Goal: Transaction & Acquisition: Purchase product/service

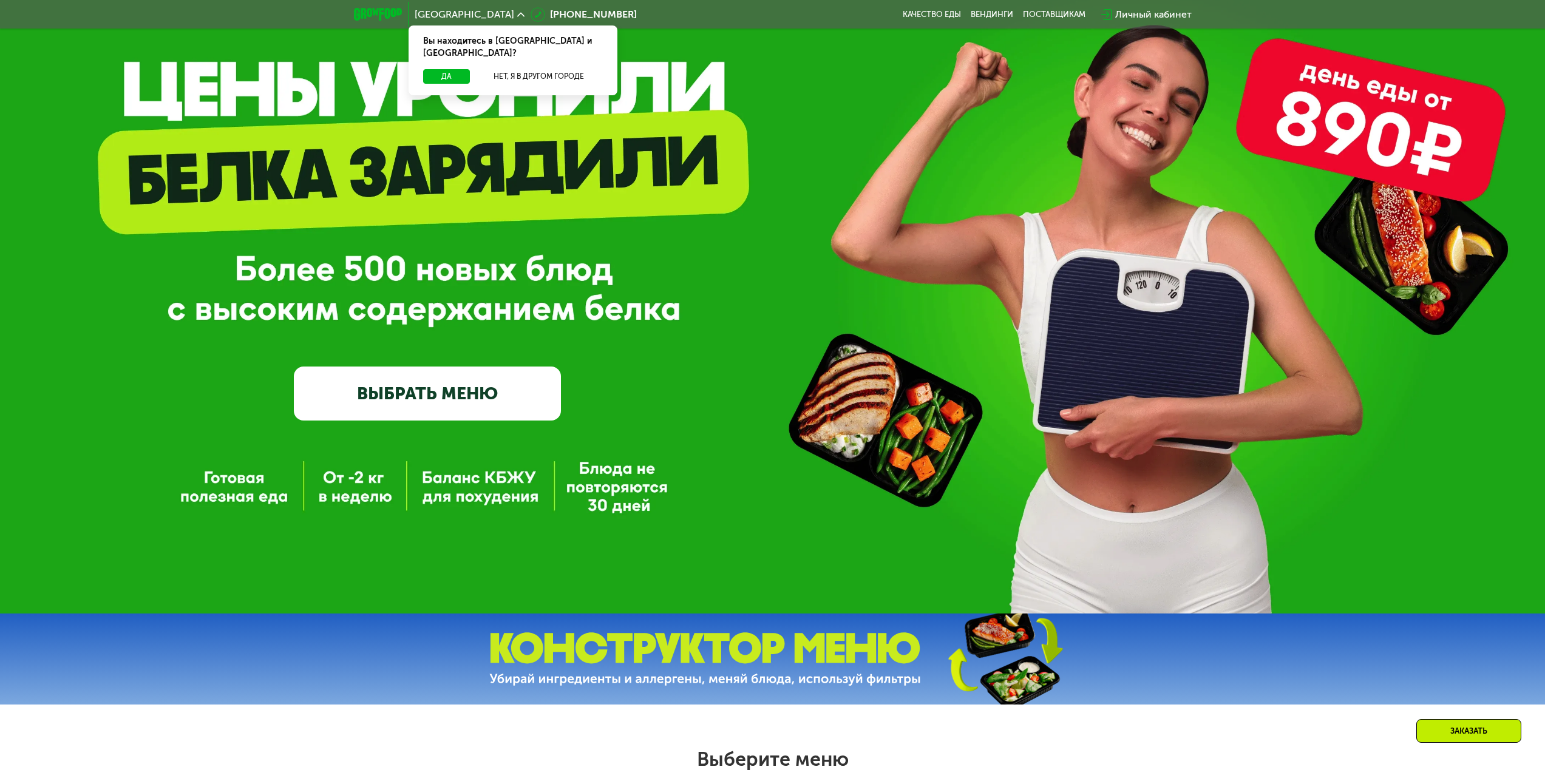
scroll to position [122, 0]
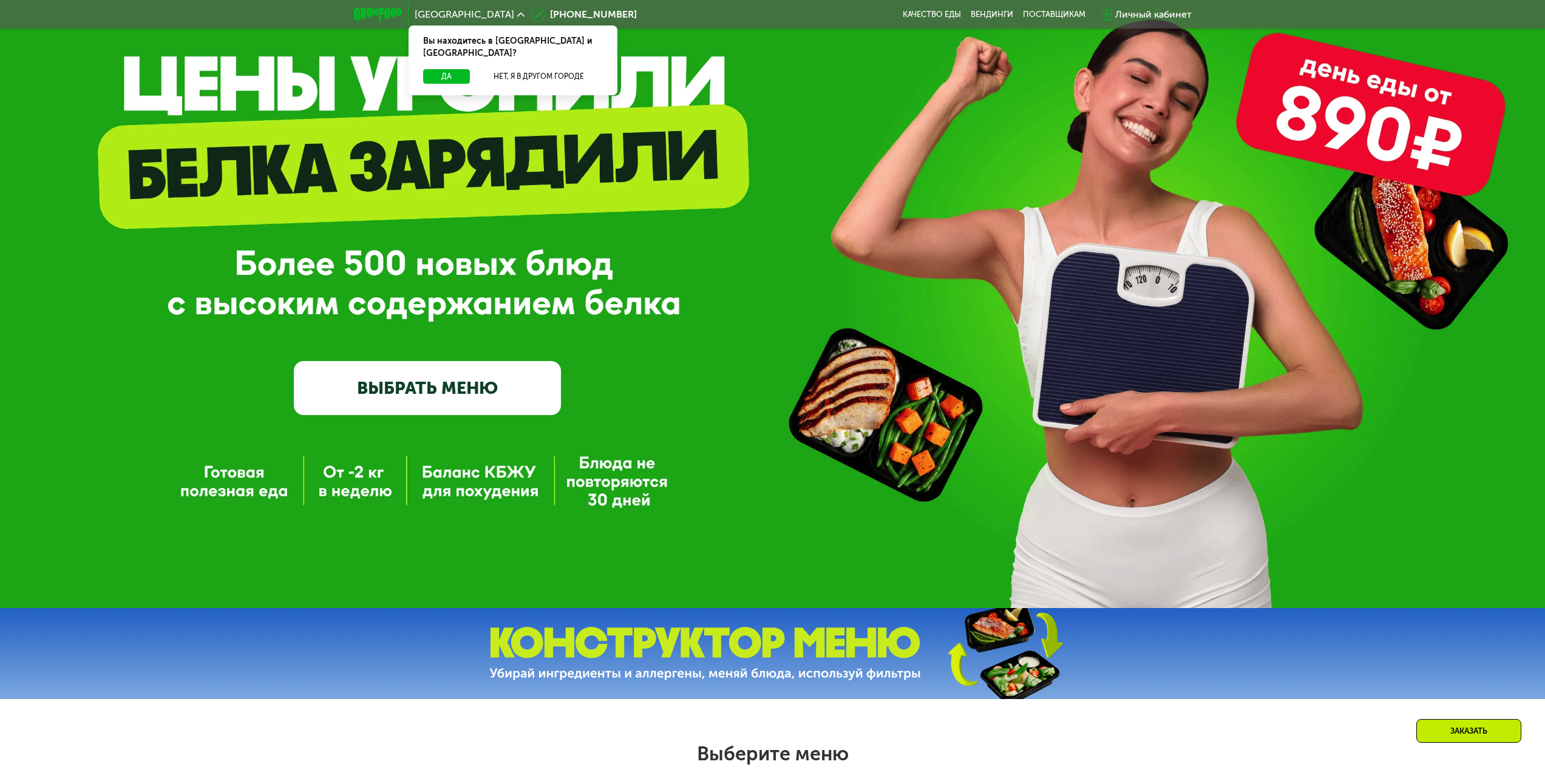
click at [493, 388] on link "ВЫБРАТЬ МЕНЮ" at bounding box center [427, 388] width 267 height 54
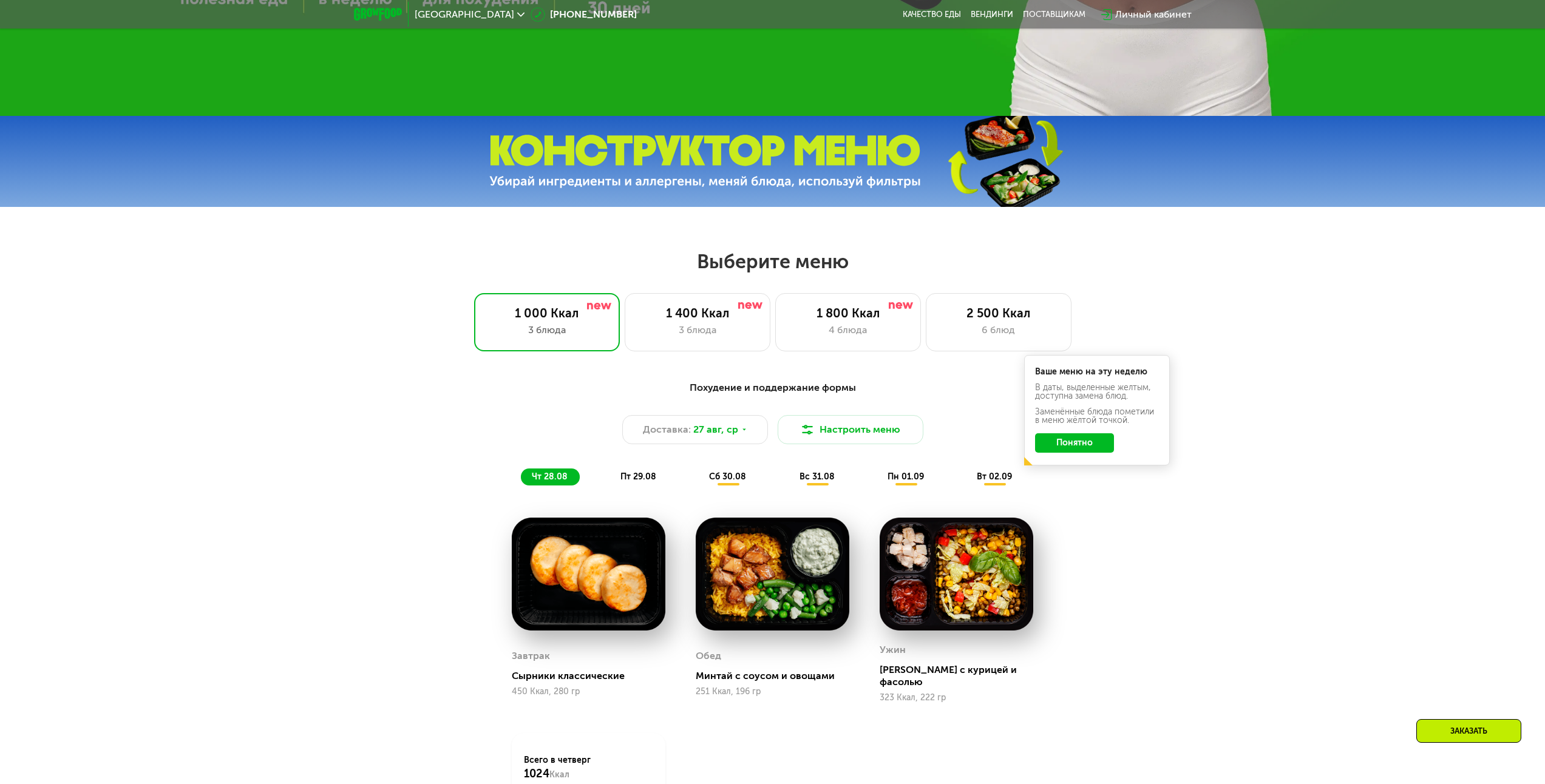
scroll to position [839, 0]
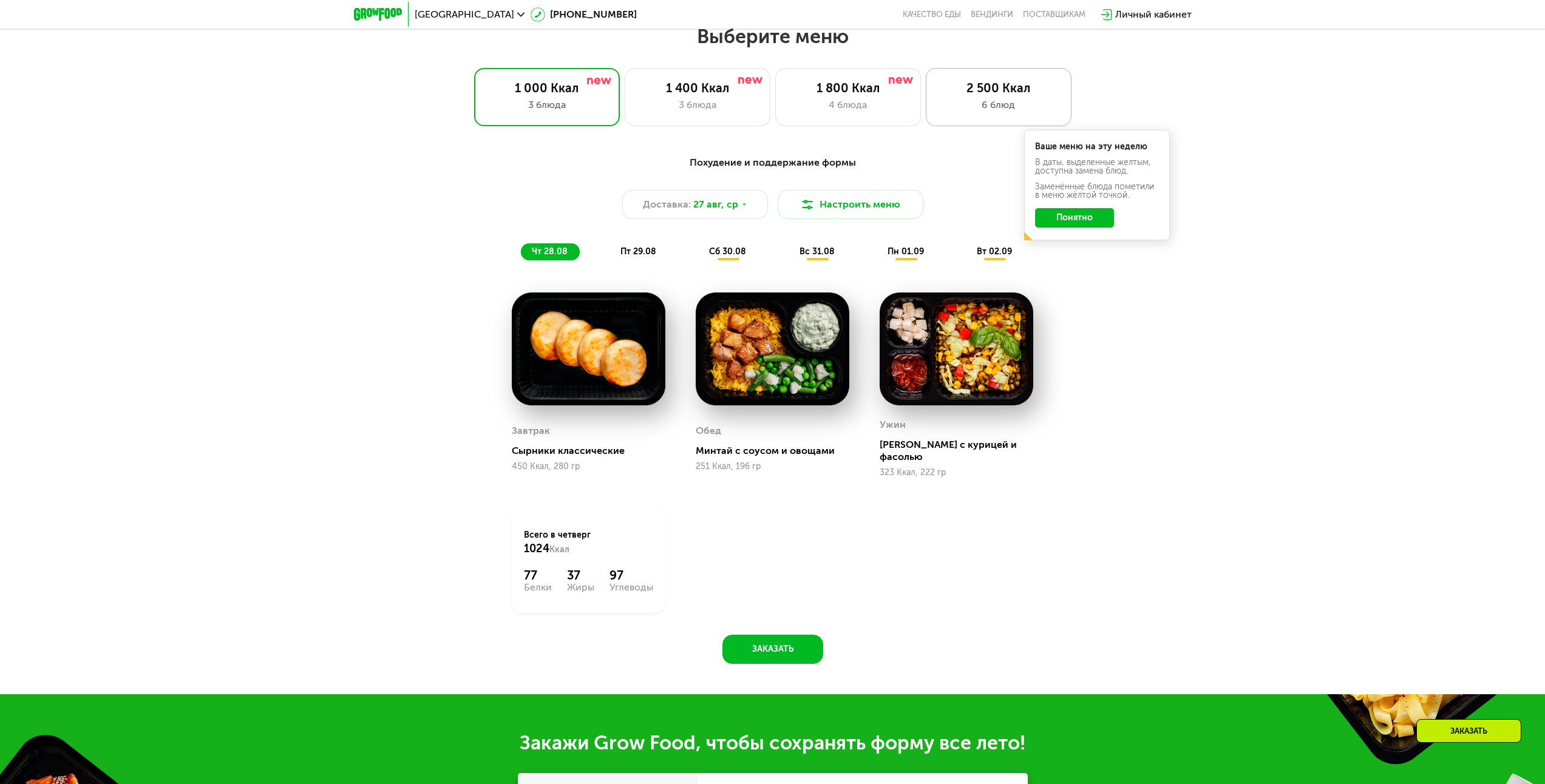
click at [1025, 104] on div "6 блюд" at bounding box center [999, 105] width 120 height 15
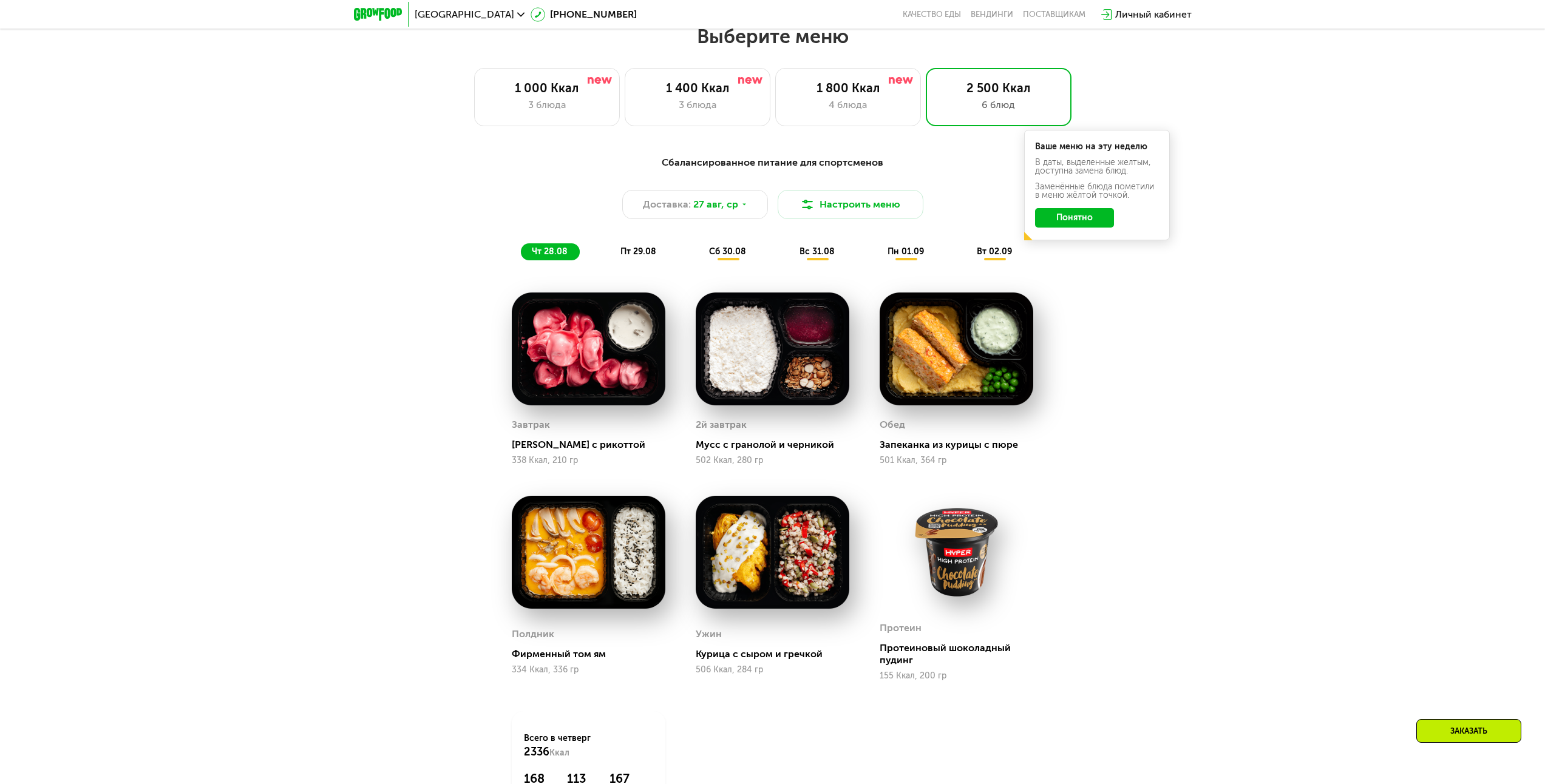
click at [1078, 221] on button "Понятно" at bounding box center [1074, 218] width 79 height 19
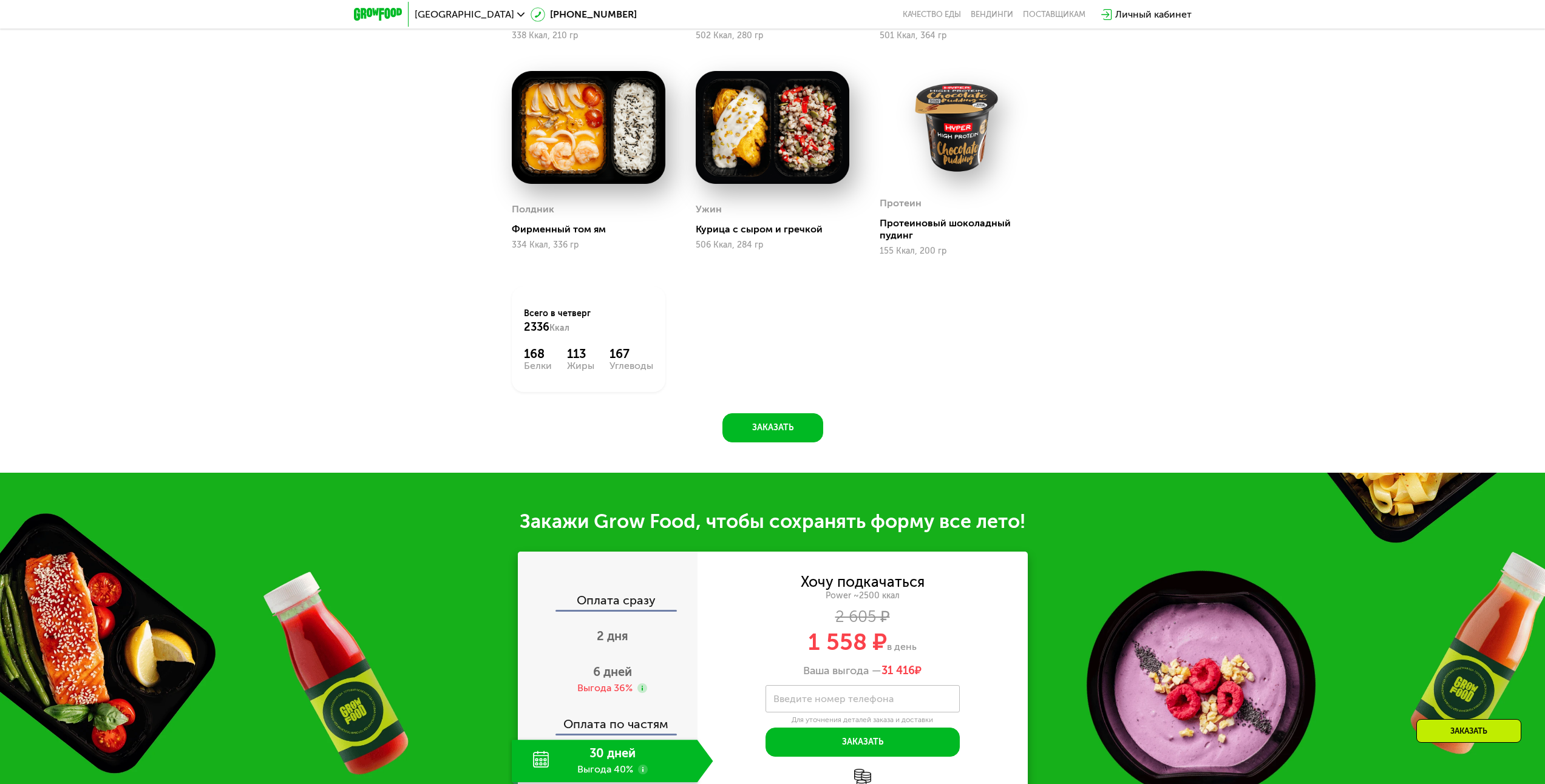
scroll to position [1446, 0]
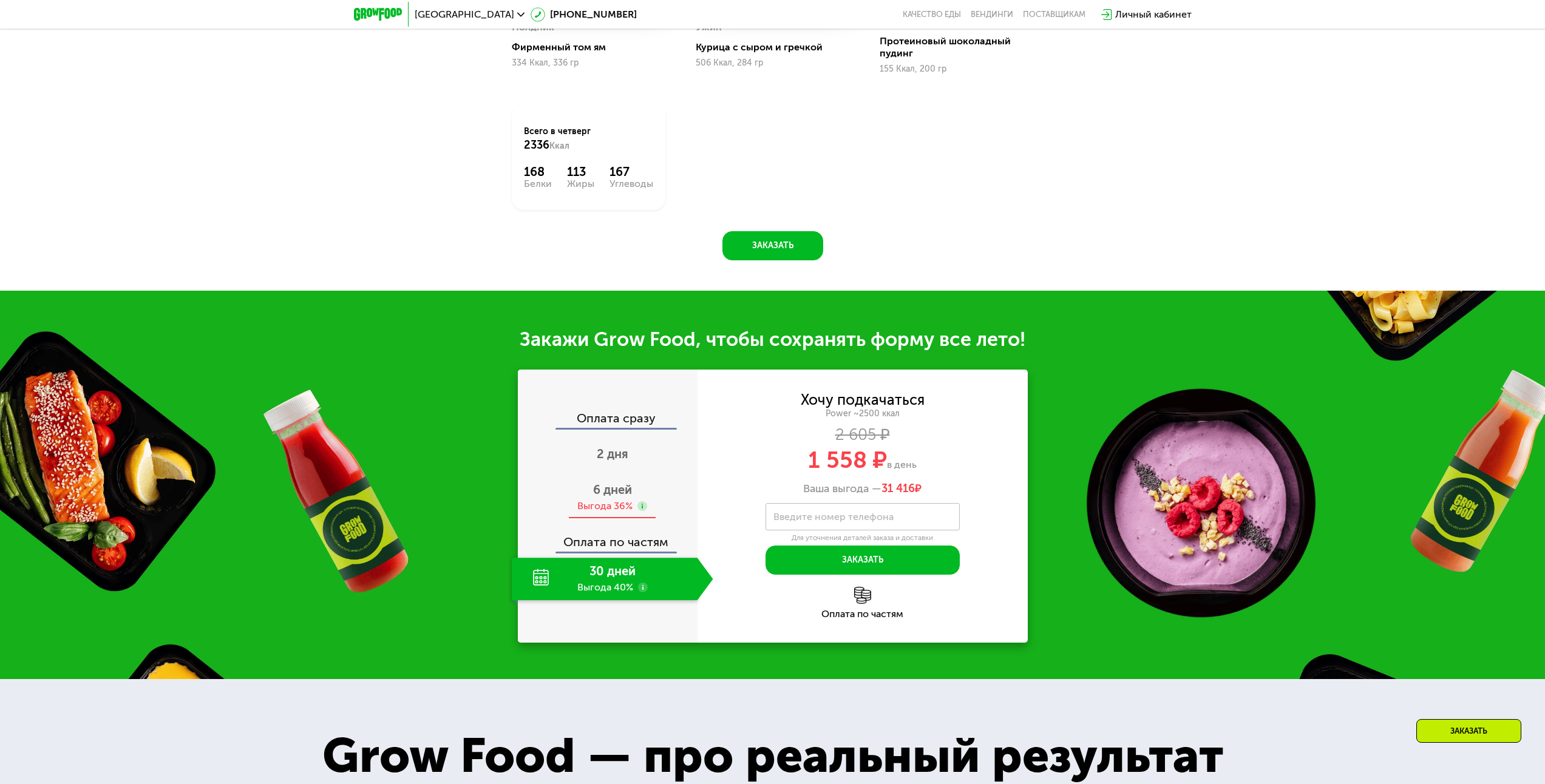
click at [613, 508] on div "Выгода 36%" at bounding box center [605, 506] width 56 height 13
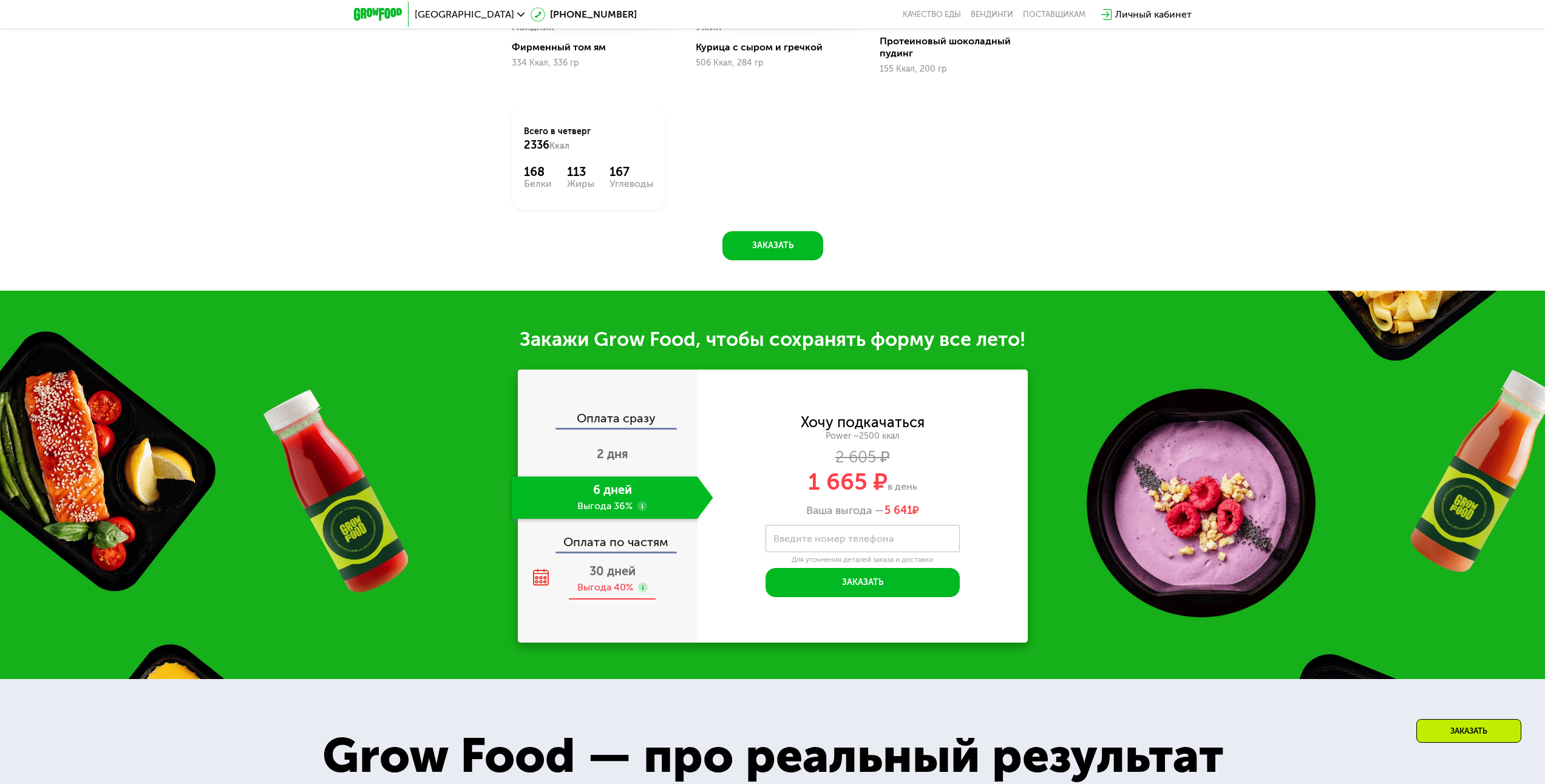
click at [603, 589] on div "Выгода 40%" at bounding box center [605, 587] width 56 height 13
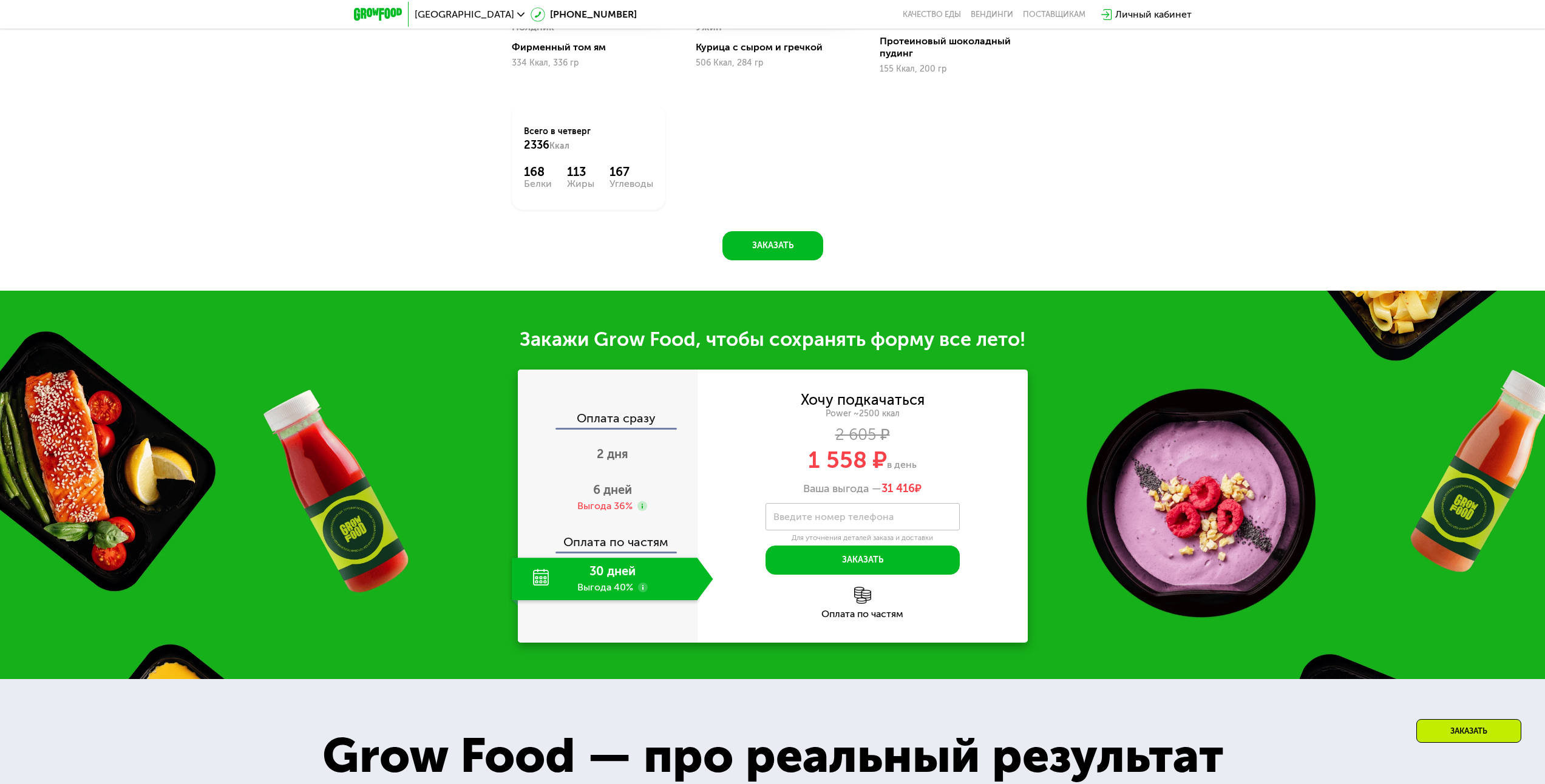
click at [859, 597] on img at bounding box center [862, 595] width 17 height 17
click at [873, 563] on button "Заказать" at bounding box center [863, 559] width 194 height 29
click at [865, 599] on img at bounding box center [862, 595] width 17 height 17
click at [864, 600] on img at bounding box center [862, 595] width 17 height 17
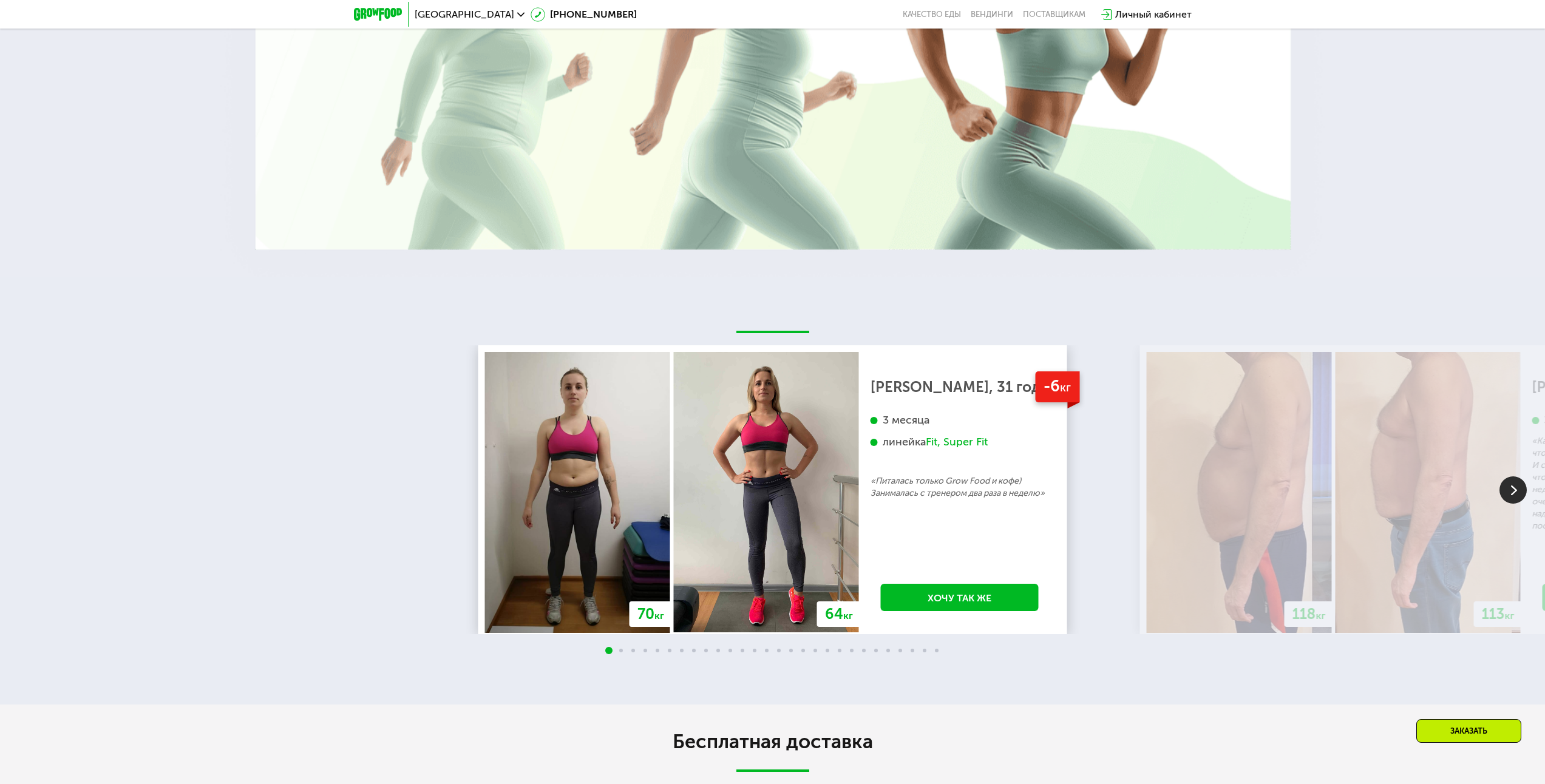
scroll to position [2659, 0]
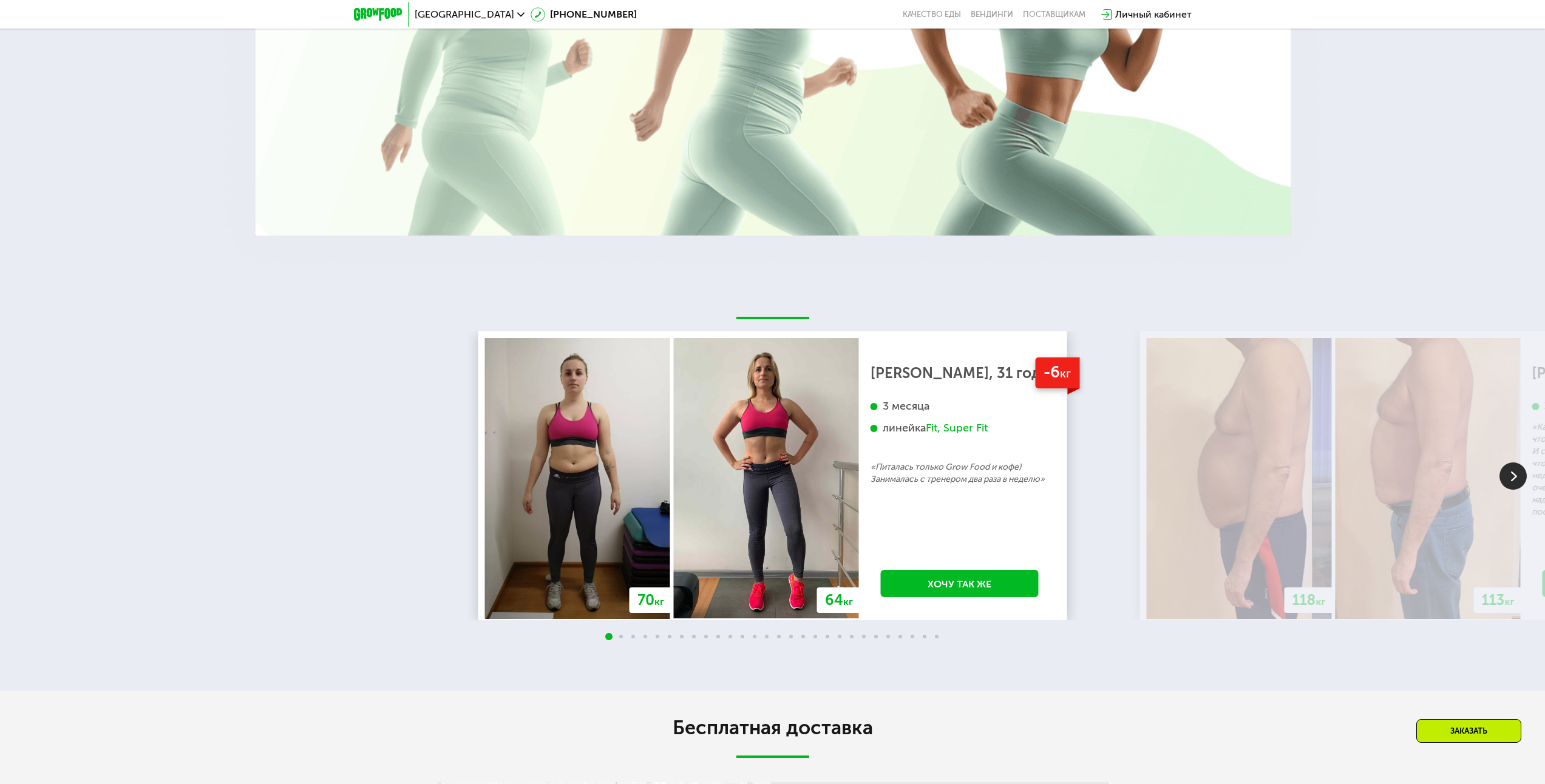
click at [1520, 475] on img at bounding box center [1512, 476] width 27 height 27
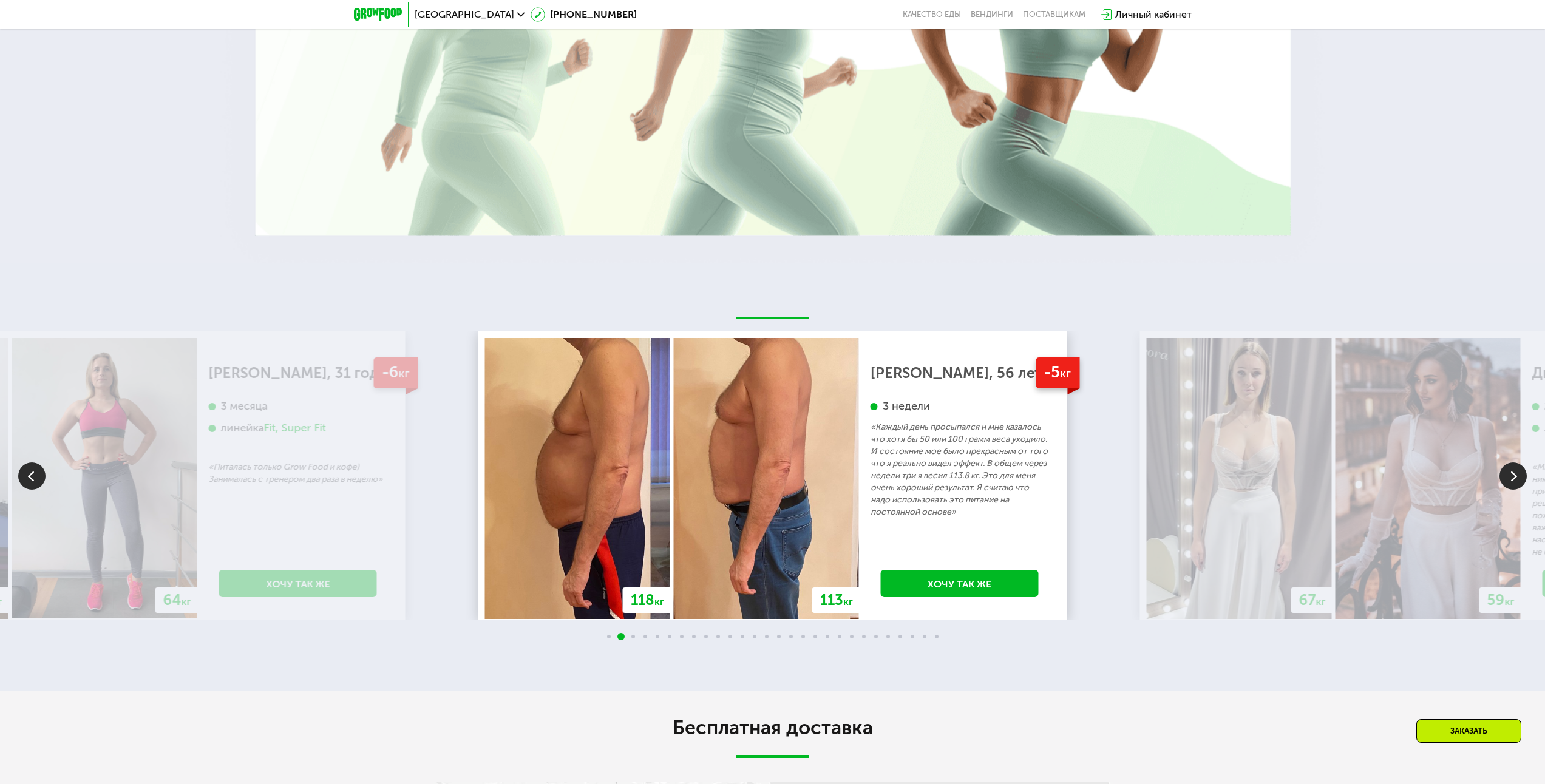
click at [1520, 474] on img at bounding box center [1512, 476] width 27 height 27
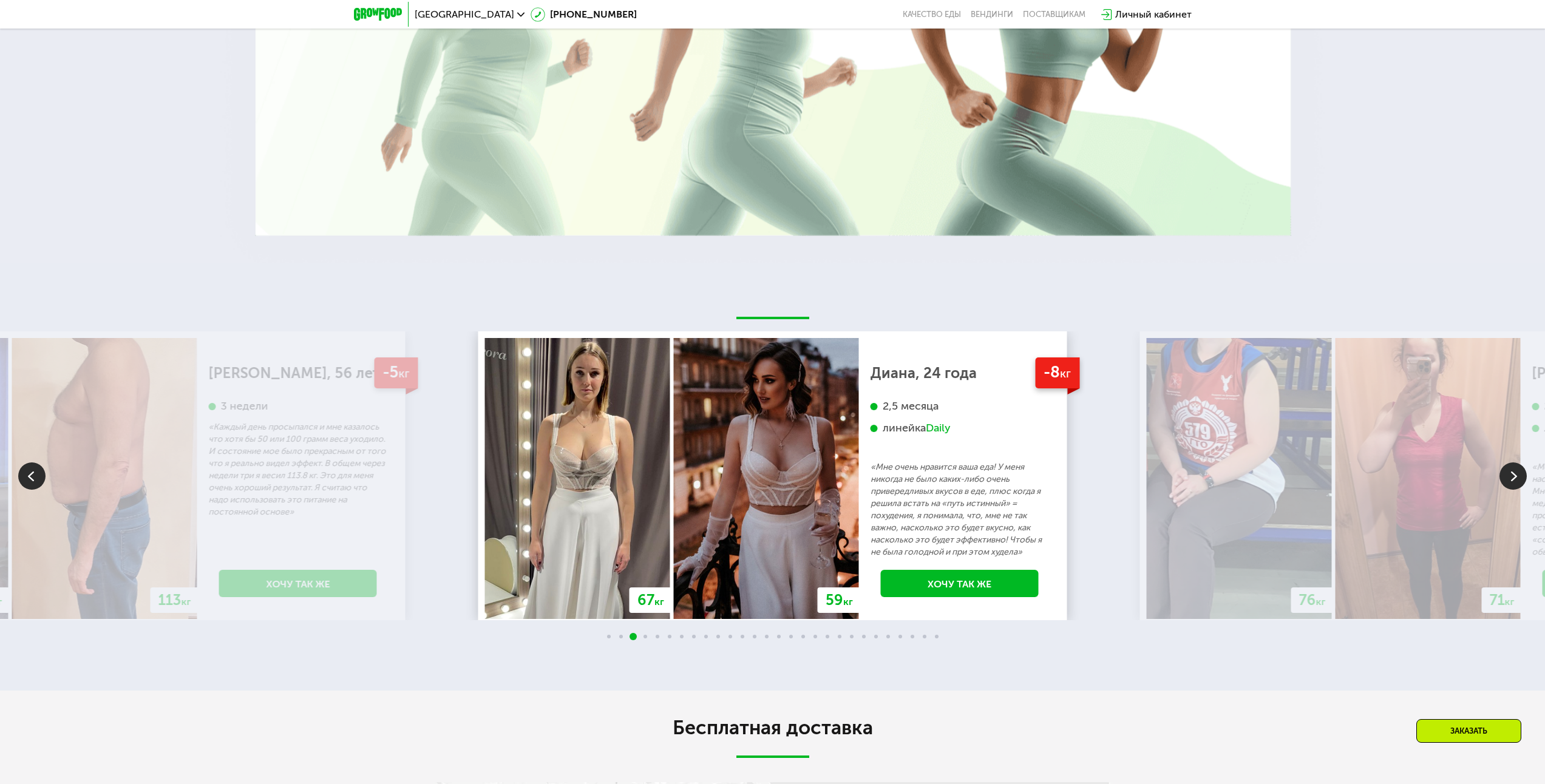
click at [1520, 474] on img at bounding box center [1512, 476] width 27 height 27
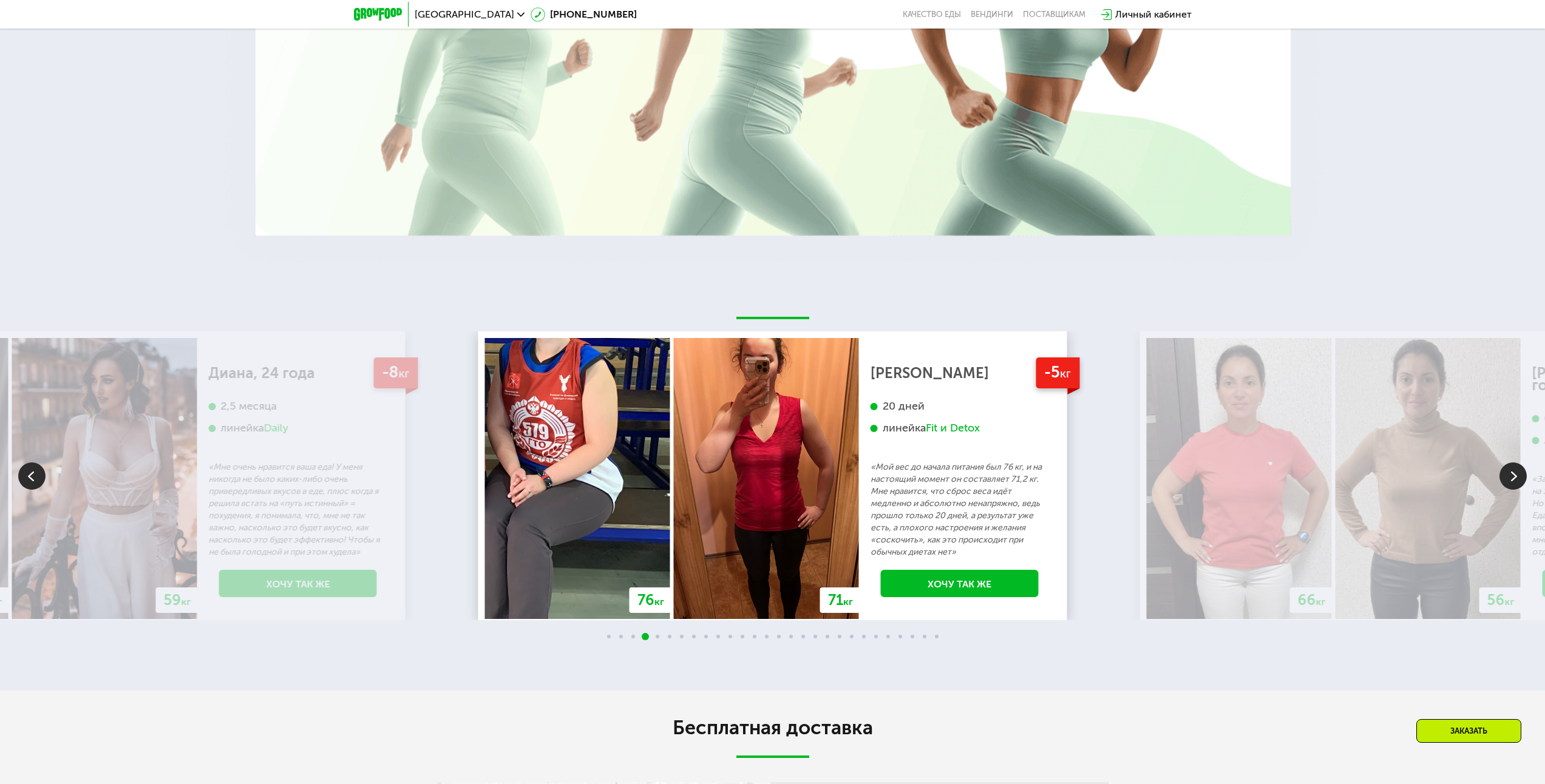
click at [1520, 474] on img at bounding box center [1512, 476] width 27 height 27
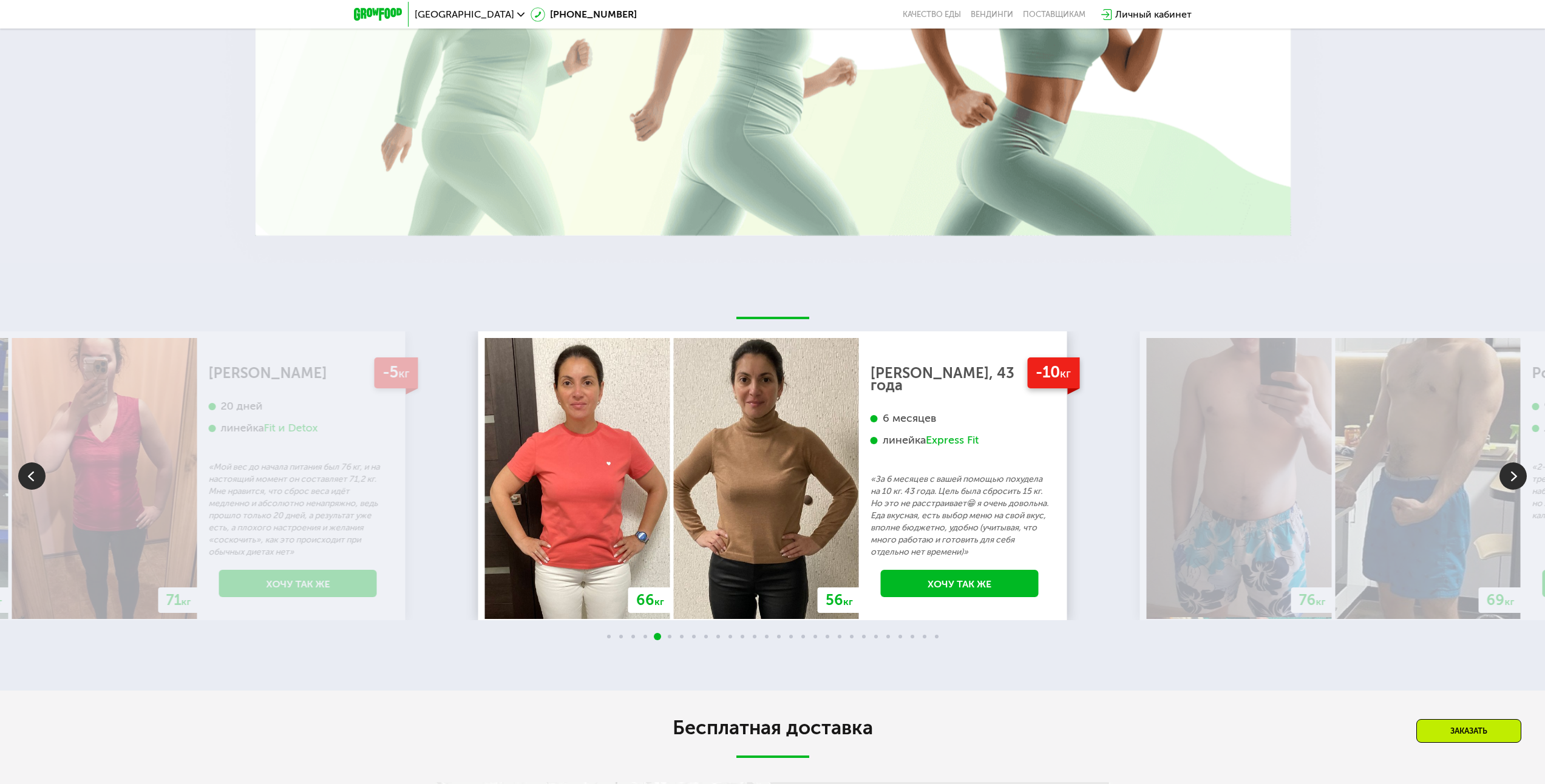
click at [1520, 475] on img at bounding box center [1512, 476] width 27 height 27
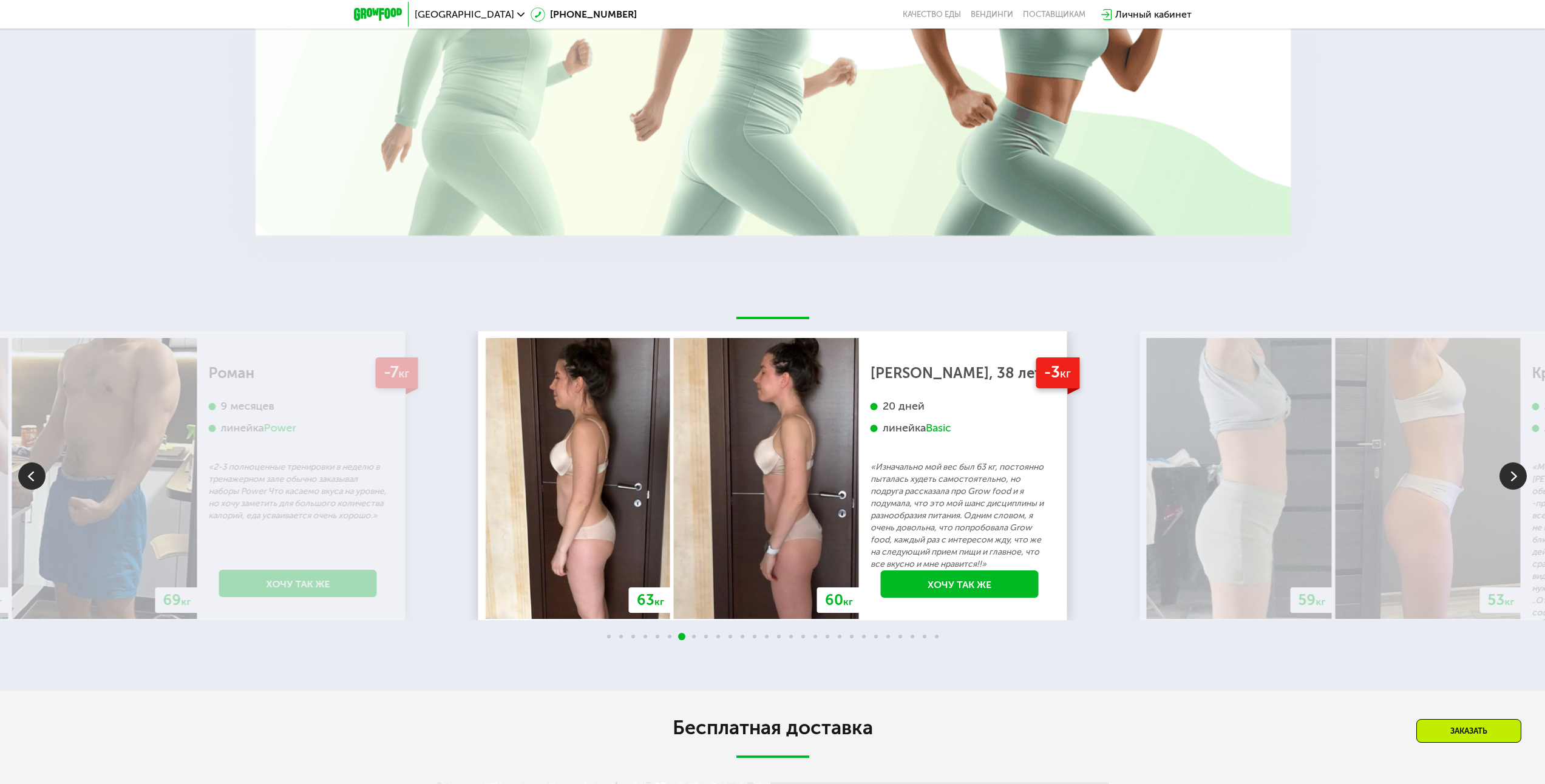
click at [1520, 474] on img at bounding box center [1512, 476] width 27 height 27
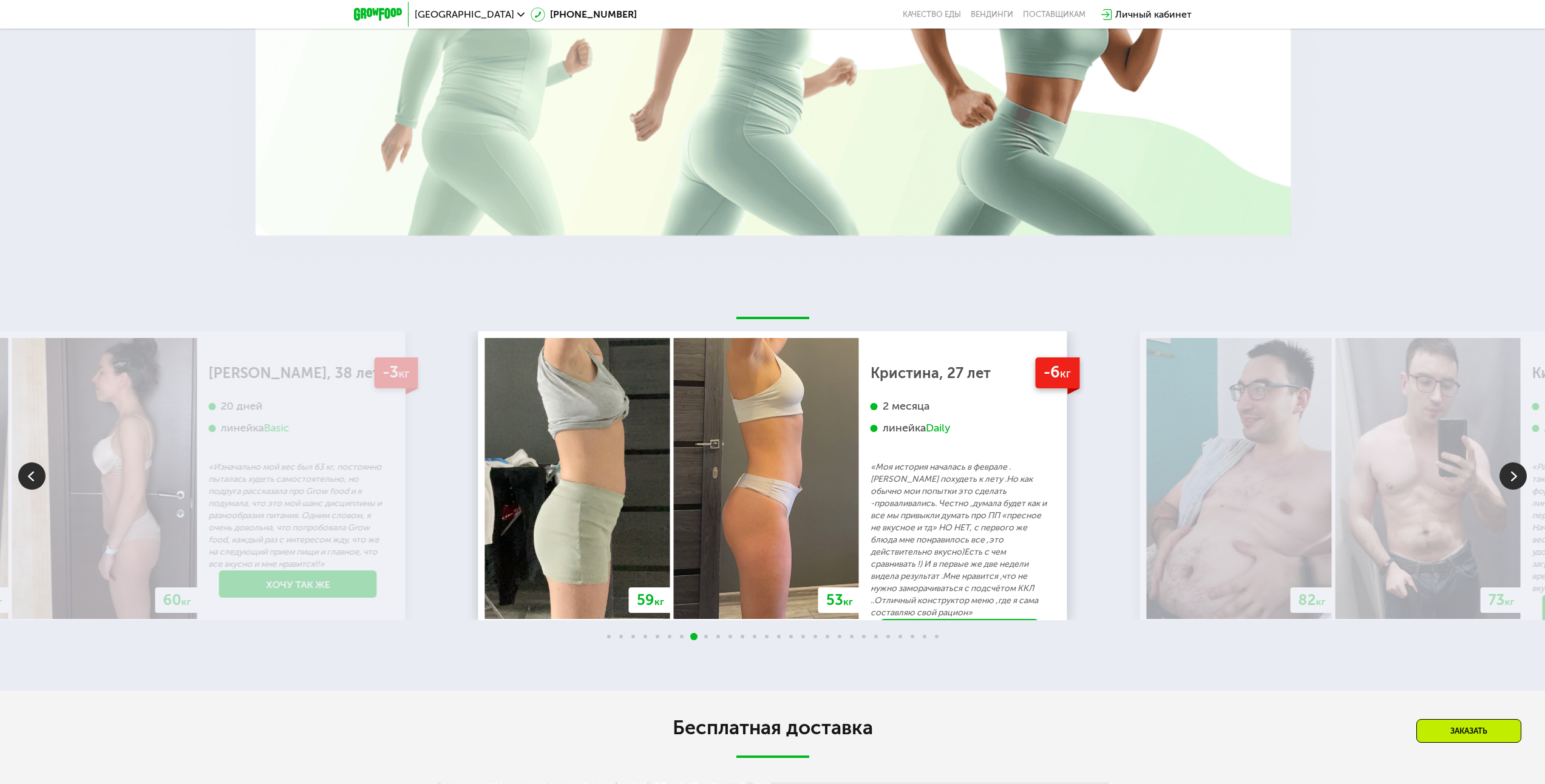
click at [1520, 474] on img at bounding box center [1512, 476] width 27 height 27
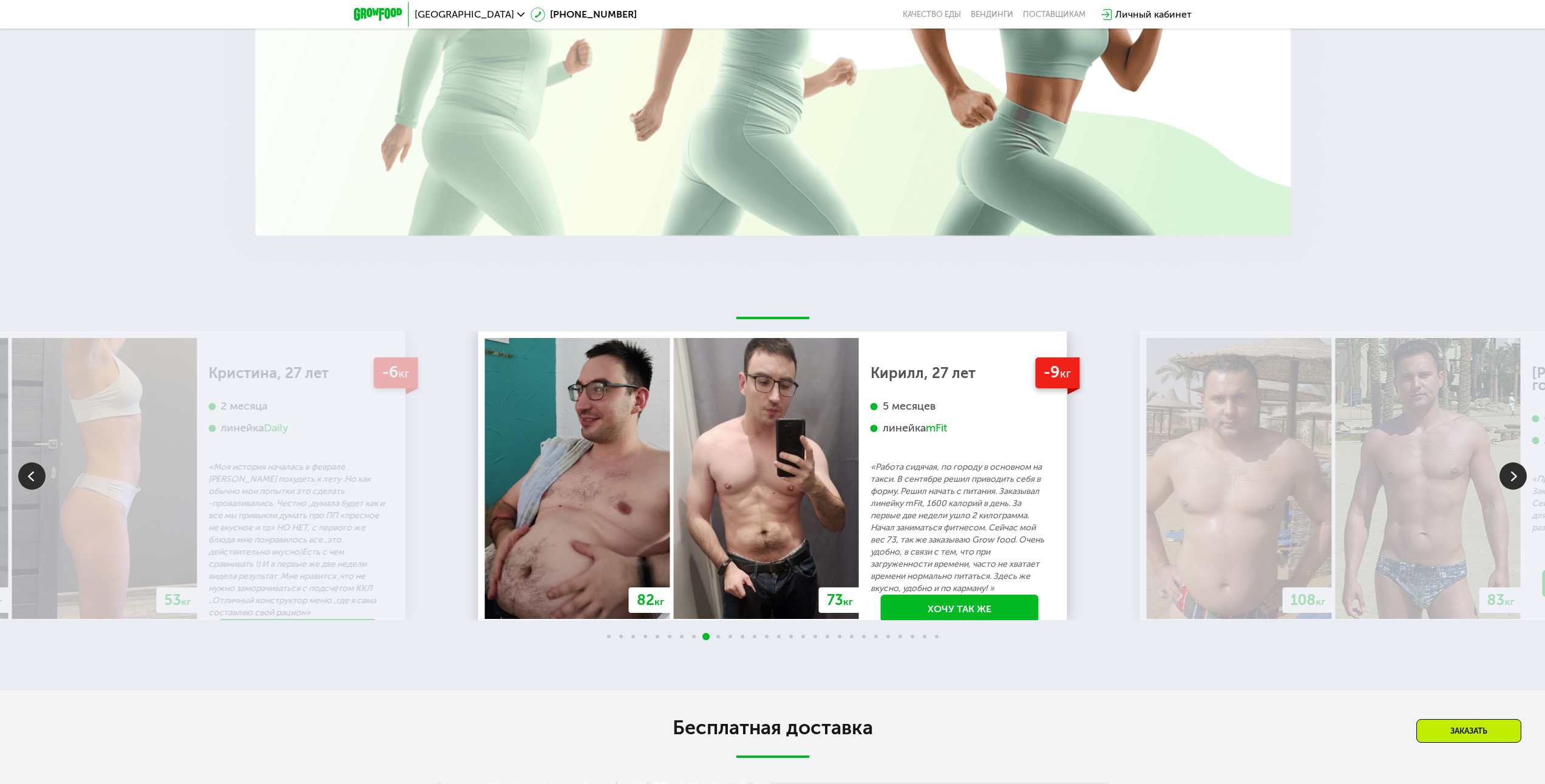
click at [1521, 474] on img at bounding box center [1512, 476] width 27 height 27
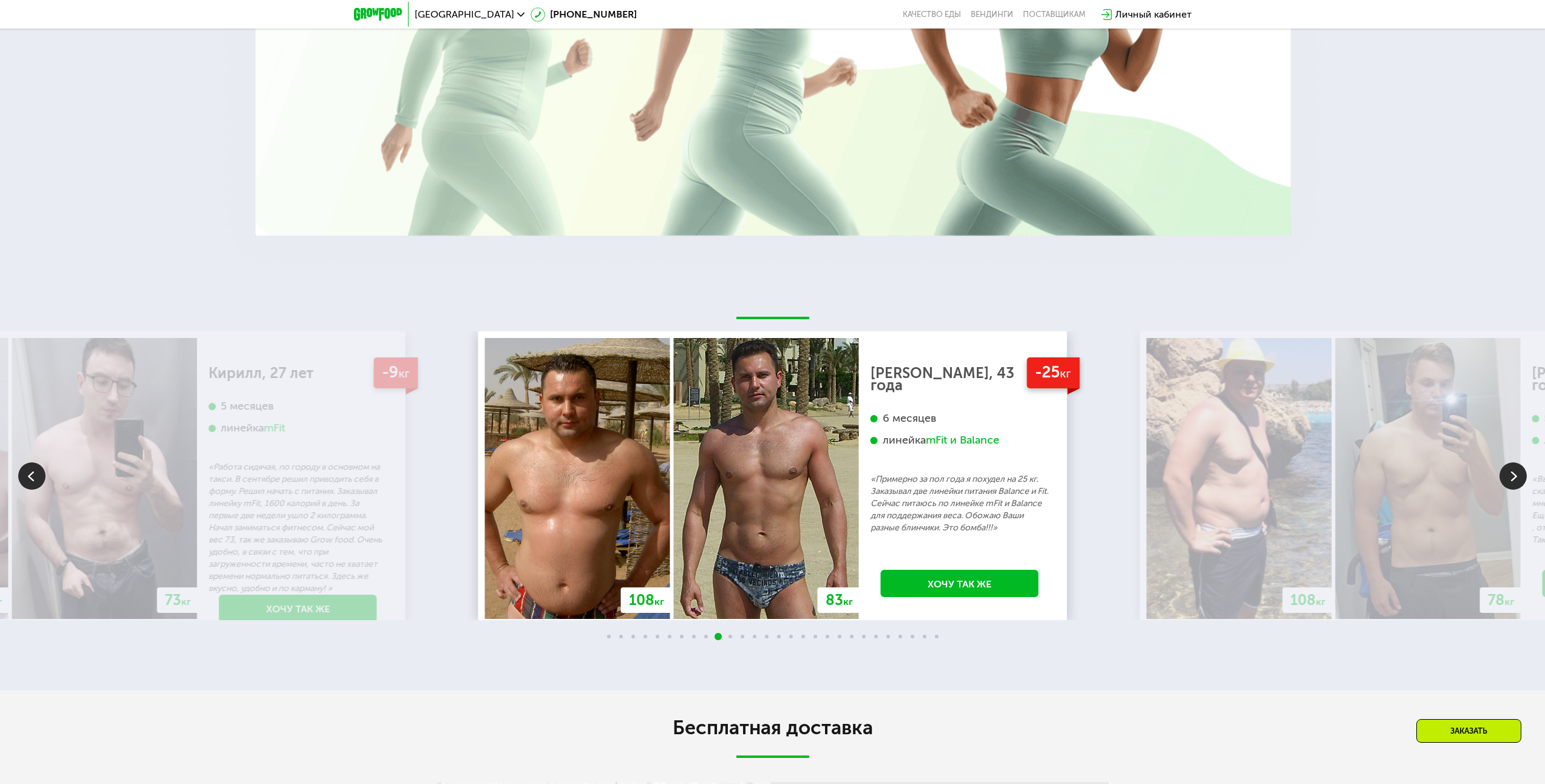
click at [1521, 474] on img at bounding box center [1512, 476] width 27 height 27
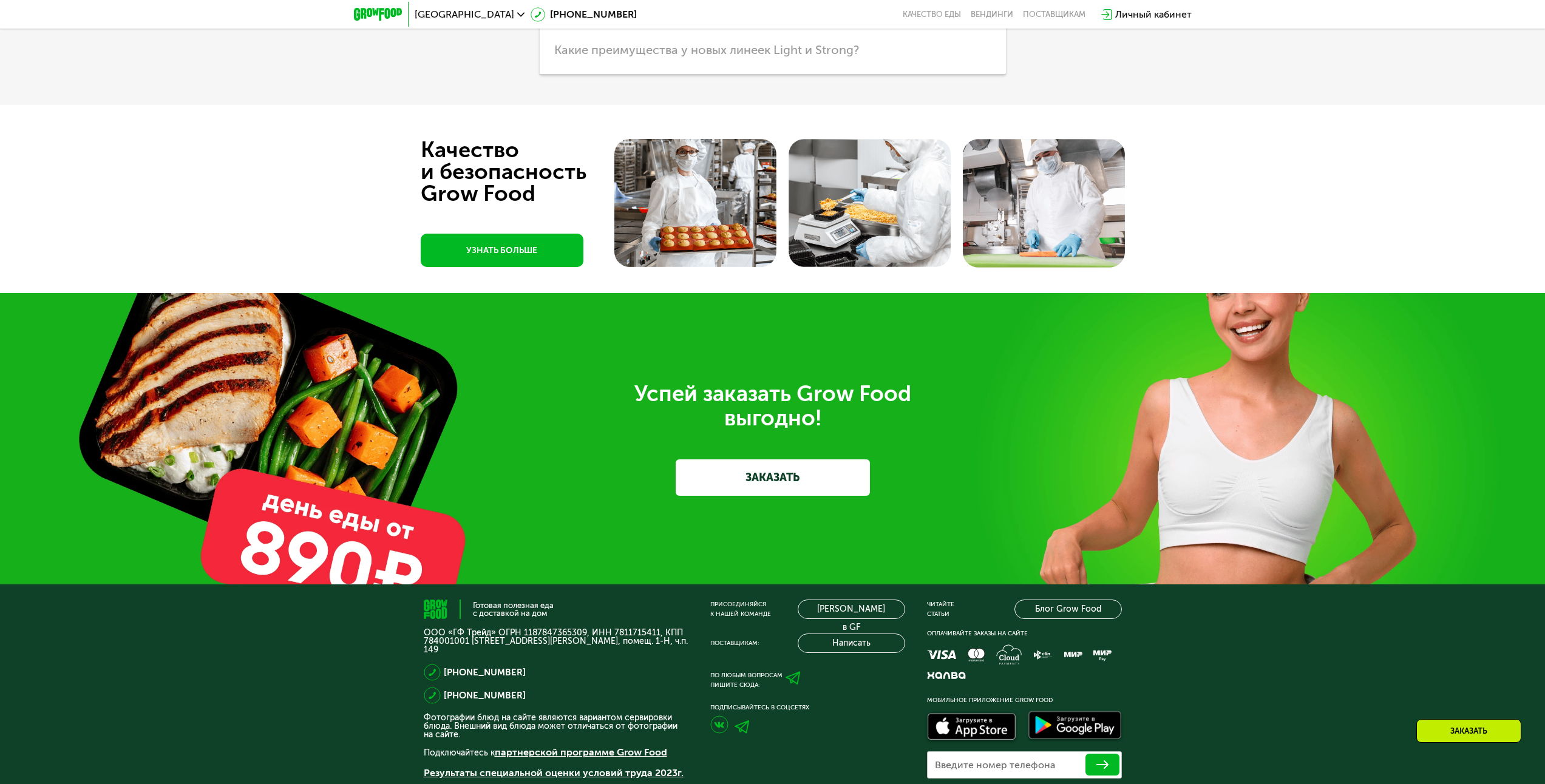
scroll to position [4187, 0]
